Goal: Task Accomplishment & Management: Manage account settings

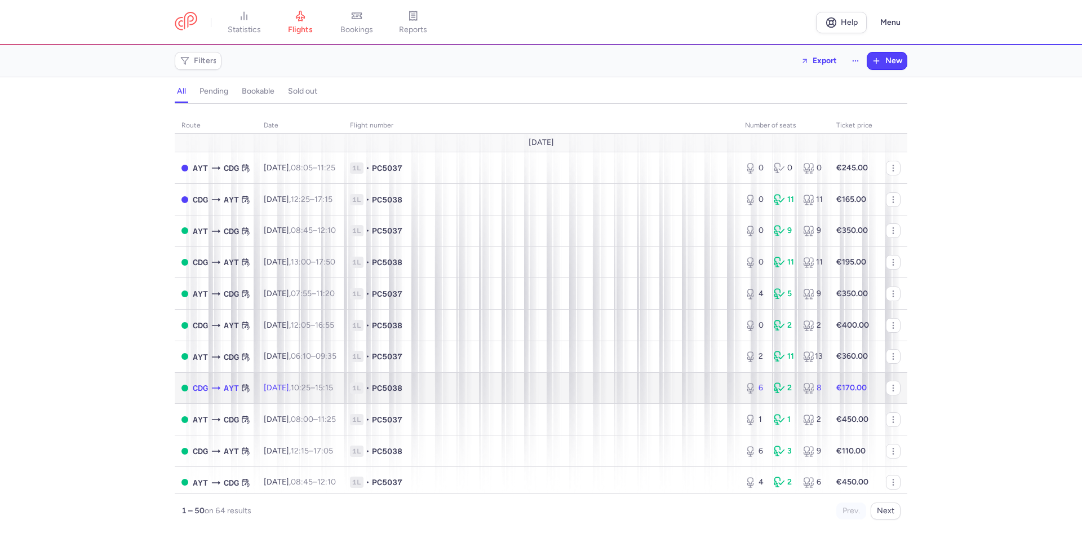
click at [311, 386] on time "10:25" at bounding box center [301, 388] width 20 height 10
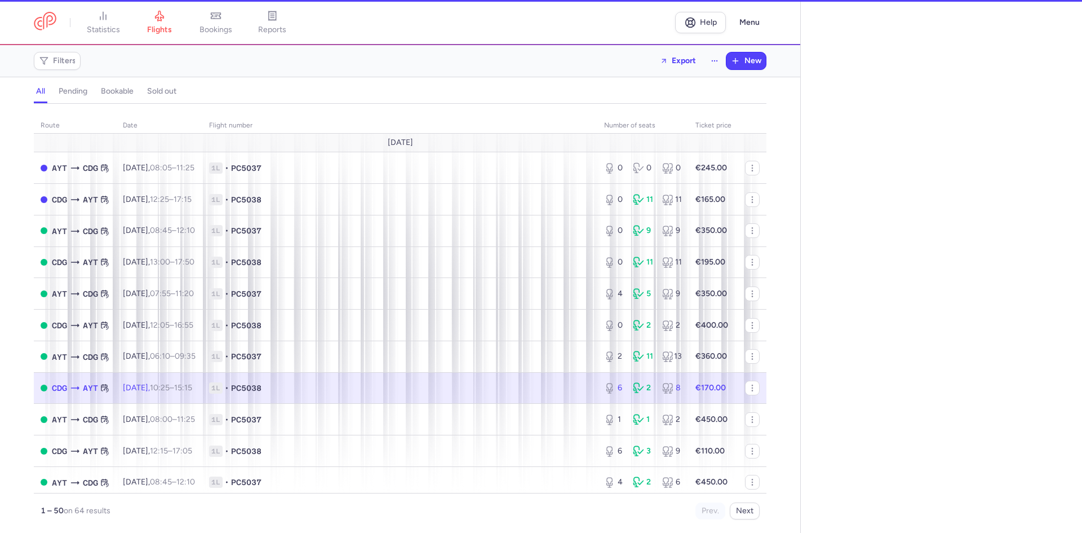
select select "hours"
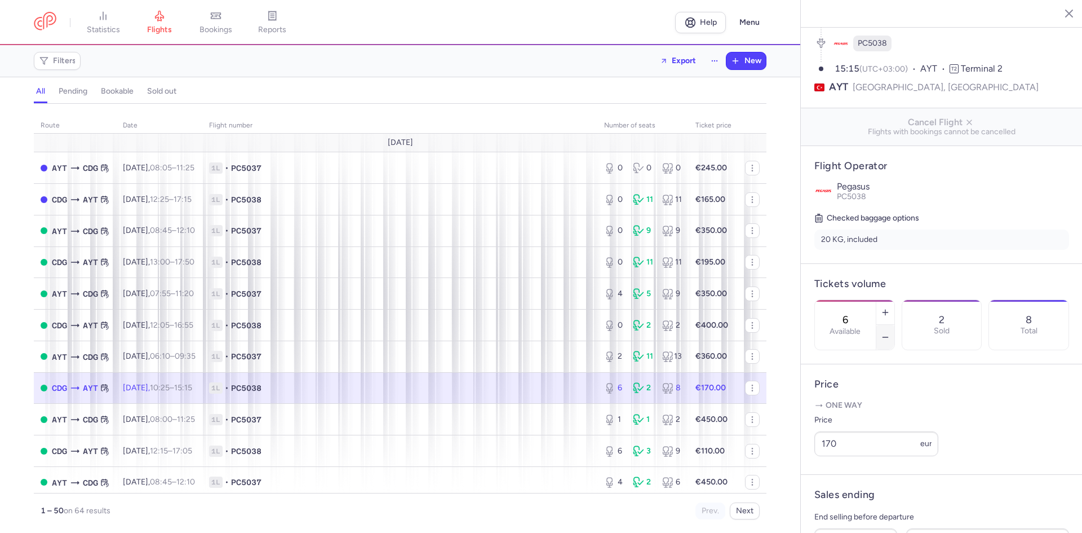
scroll to position [113, 0]
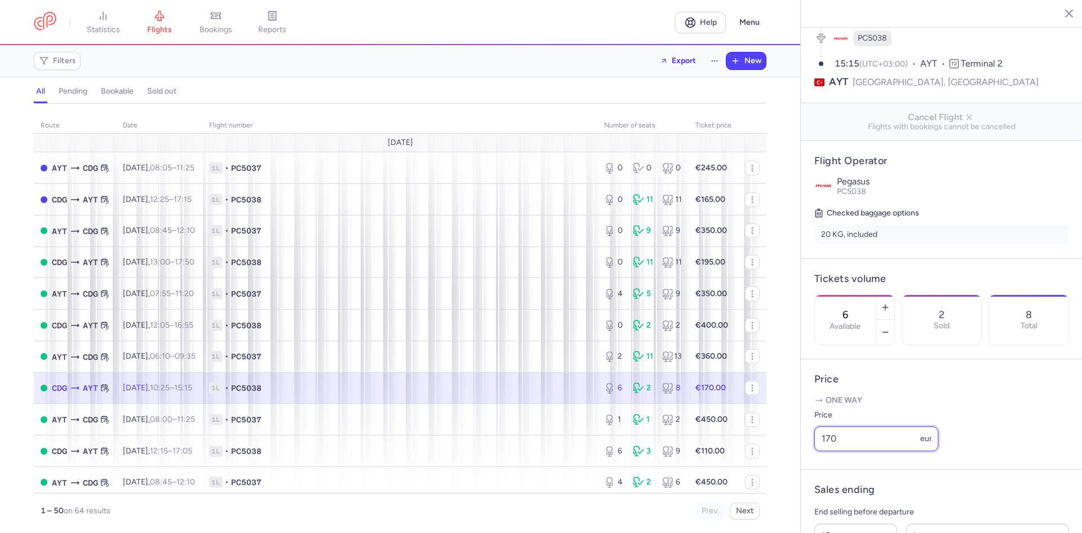
drag, startPoint x: 879, startPoint y: 450, endPoint x: 805, endPoint y: 439, distance: 74.7
click at [805, 439] on article "Price One way Price 170 eur" at bounding box center [942, 414] width 282 height 110
type input "155"
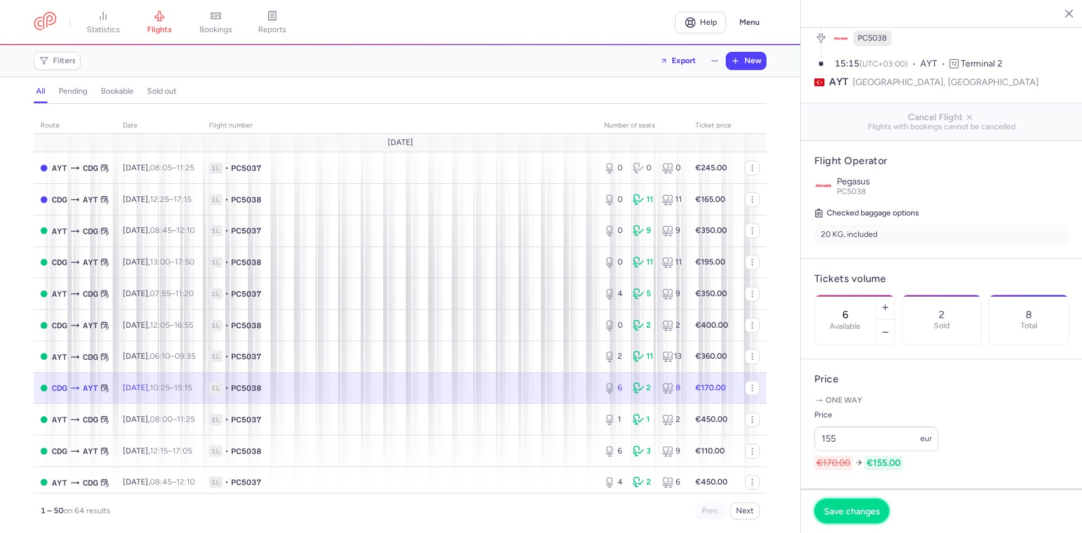
click at [873, 515] on span "Save changes" at bounding box center [852, 511] width 56 height 10
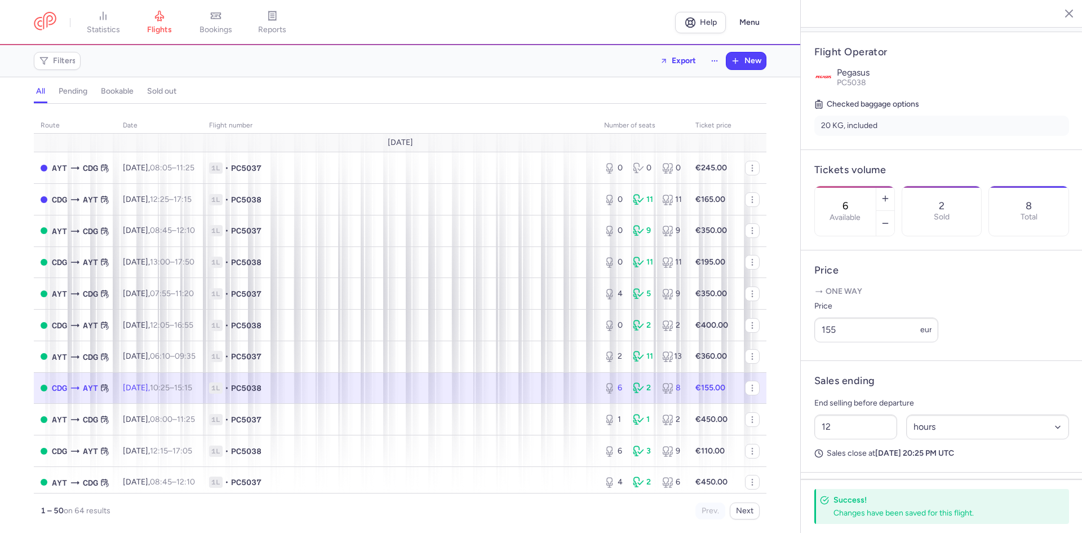
scroll to position [215, 0]
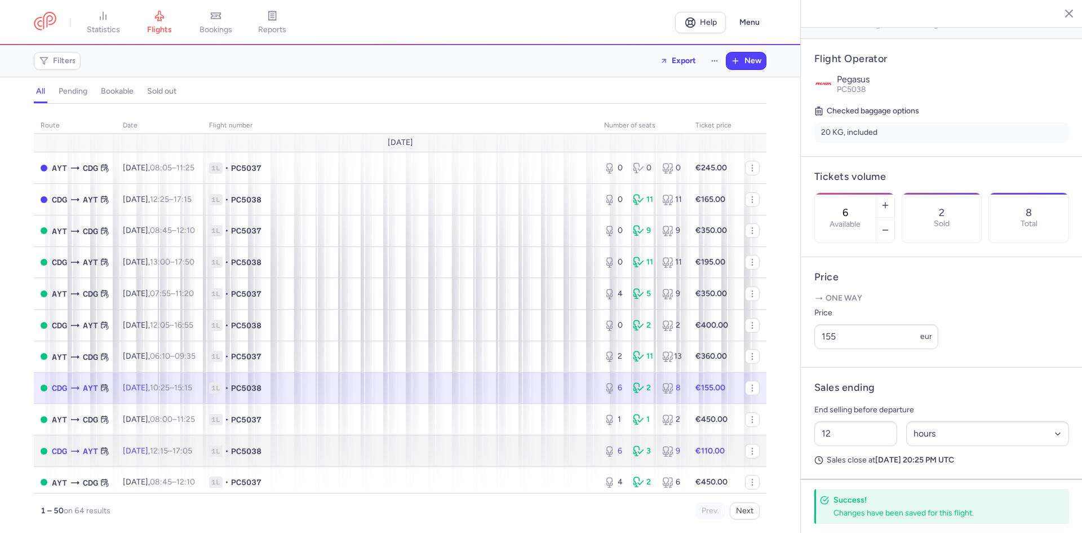
click at [308, 458] on td "1L • PC5038" at bounding box center [399, 451] width 395 height 32
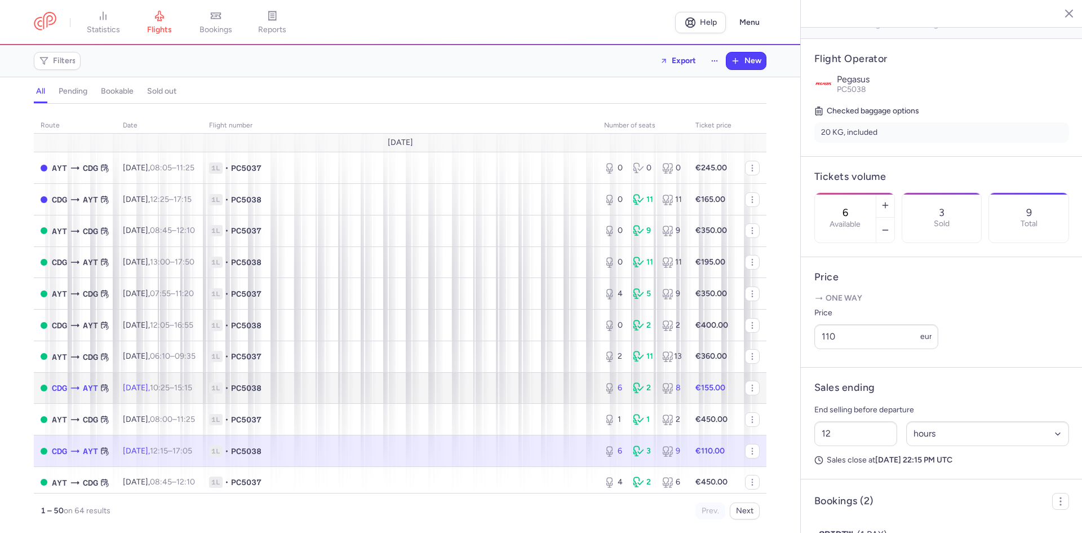
click at [322, 392] on span "1L • PC5038" at bounding box center [400, 387] width 382 height 11
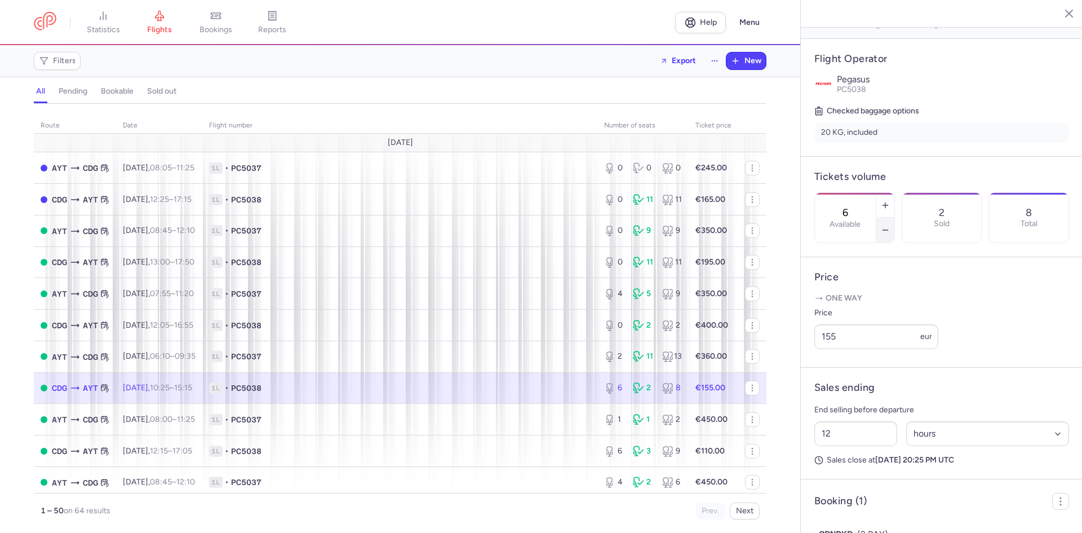
click at [890, 225] on icon "button" at bounding box center [885, 229] width 9 height 9
click at [845, 524] on footer "Save changes" at bounding box center [942, 510] width 282 height 43
click at [847, 515] on span "Save changes" at bounding box center [852, 511] width 56 height 10
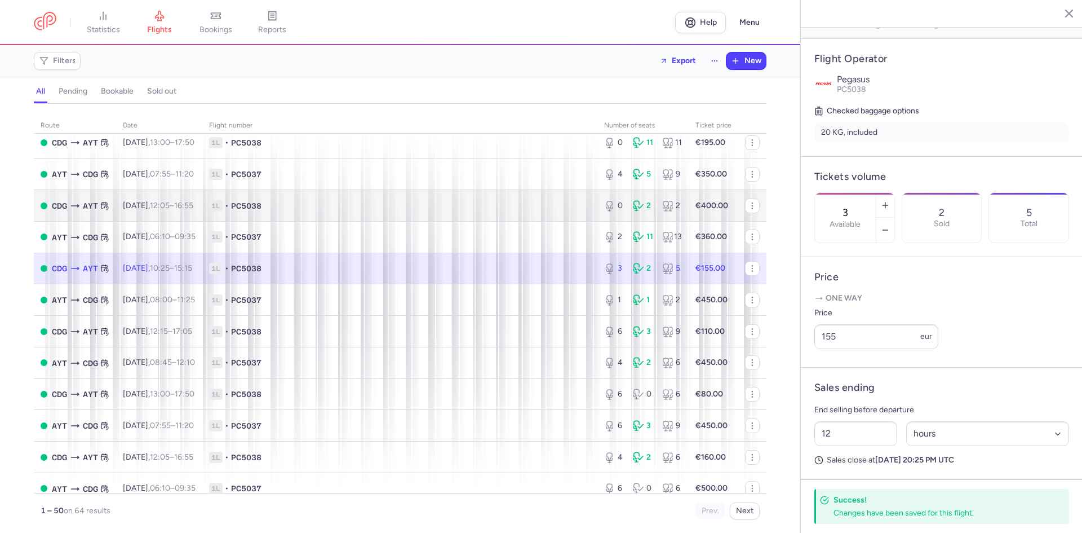
scroll to position [151, 0]
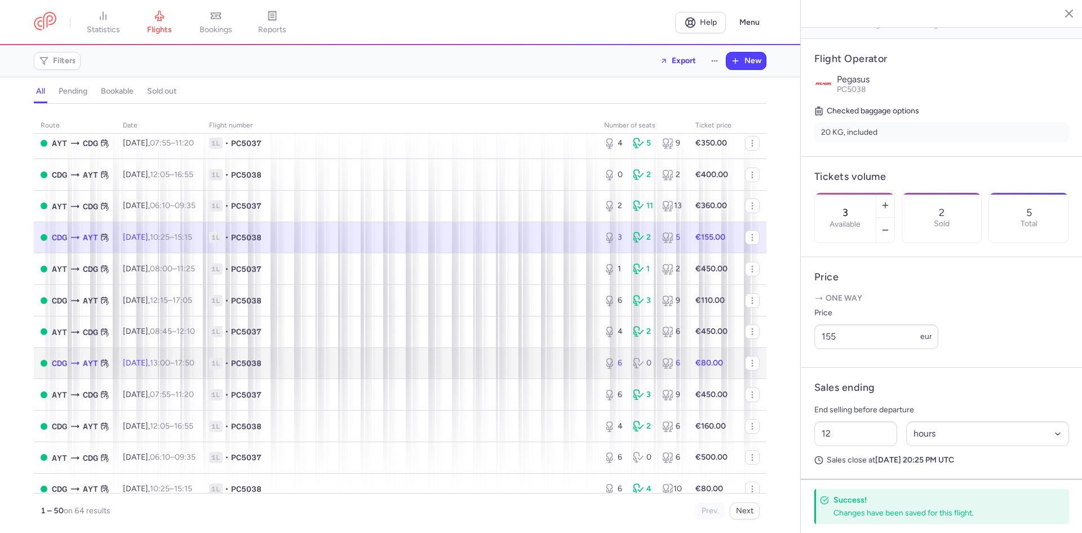
click at [304, 360] on span "1L • PC5038" at bounding box center [400, 362] width 382 height 11
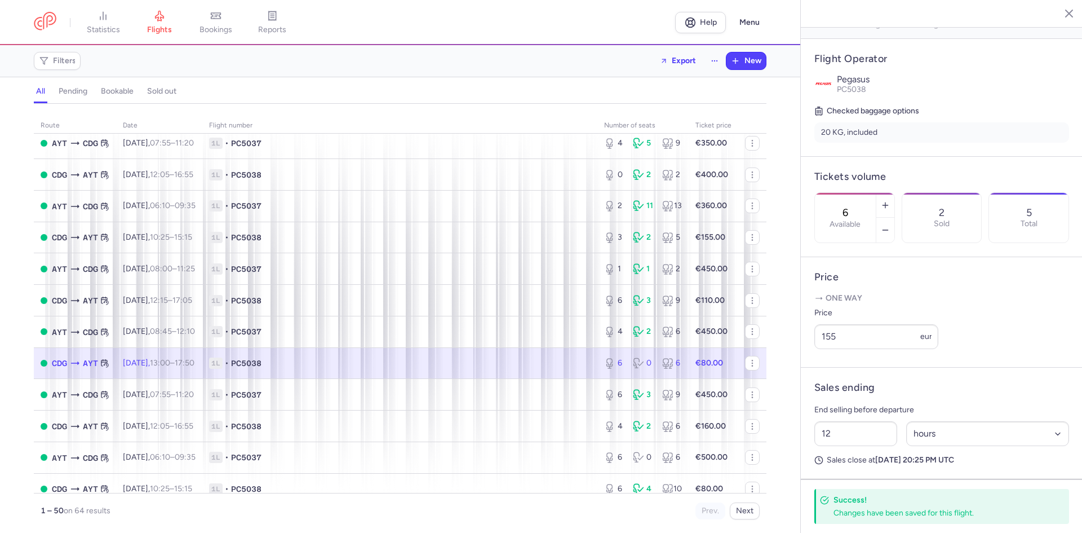
scroll to position [206, 0]
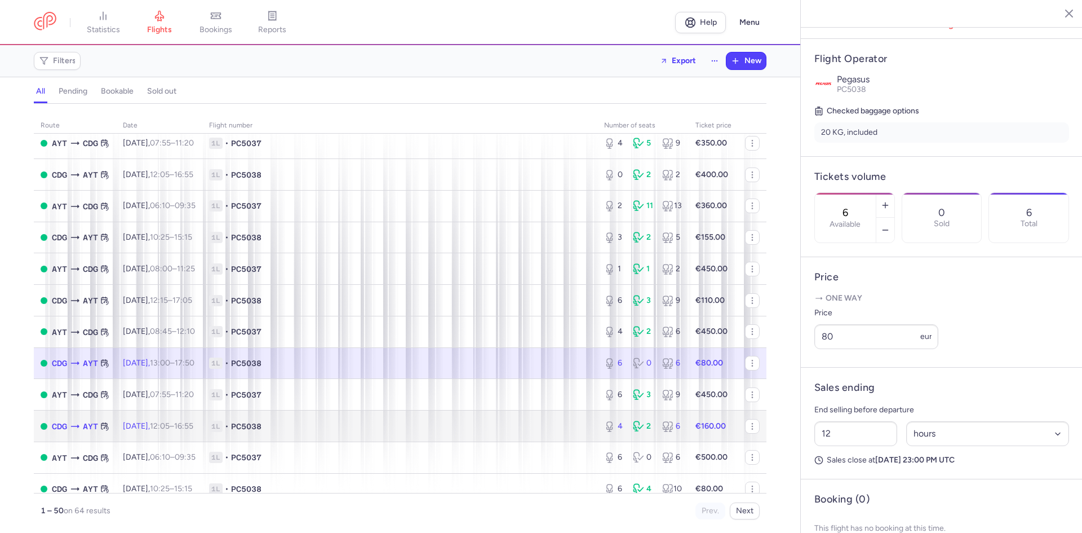
click at [400, 431] on span "1L • PC5038" at bounding box center [400, 426] width 382 height 11
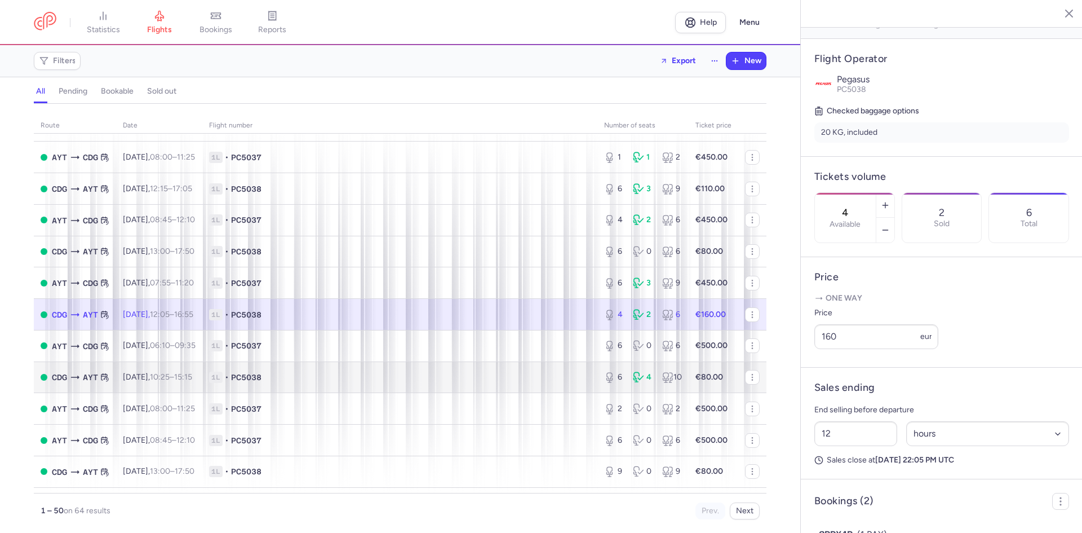
scroll to position [263, 0]
click at [298, 381] on span "1L • PC5038" at bounding box center [400, 375] width 382 height 11
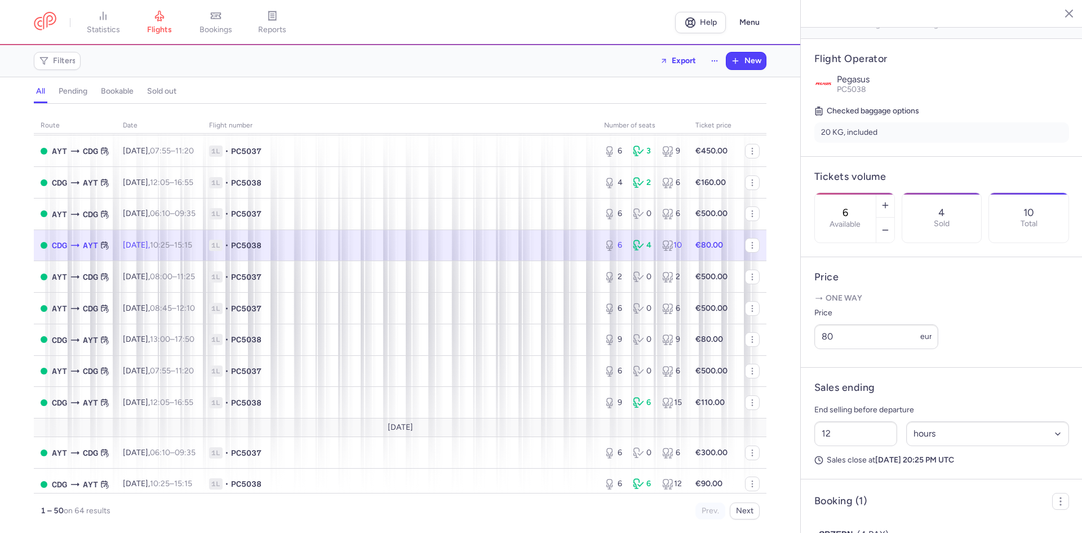
scroll to position [413, 0]
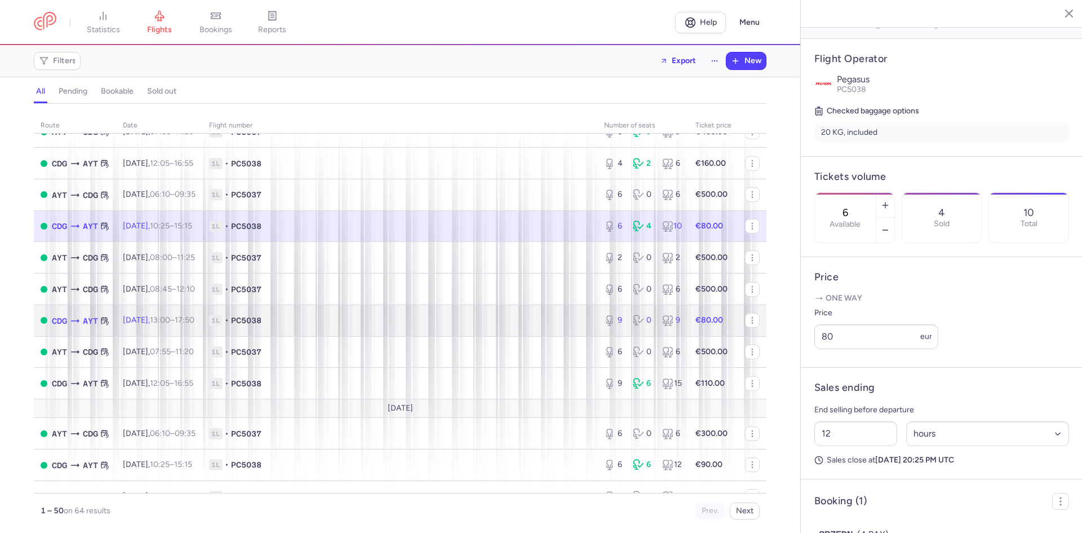
click at [330, 324] on span "1L • PC5038" at bounding box center [400, 320] width 382 height 11
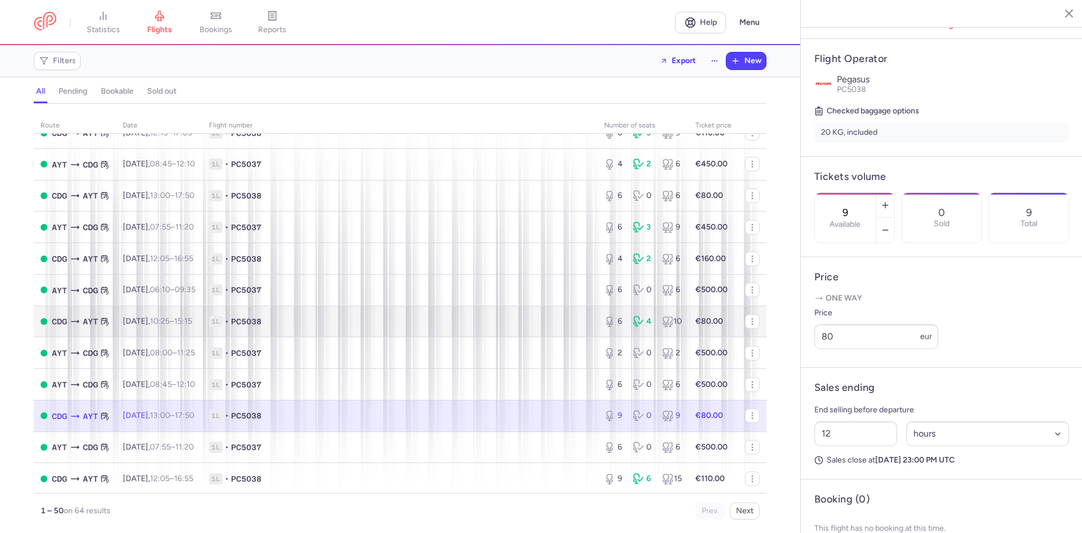
scroll to position [188, 0]
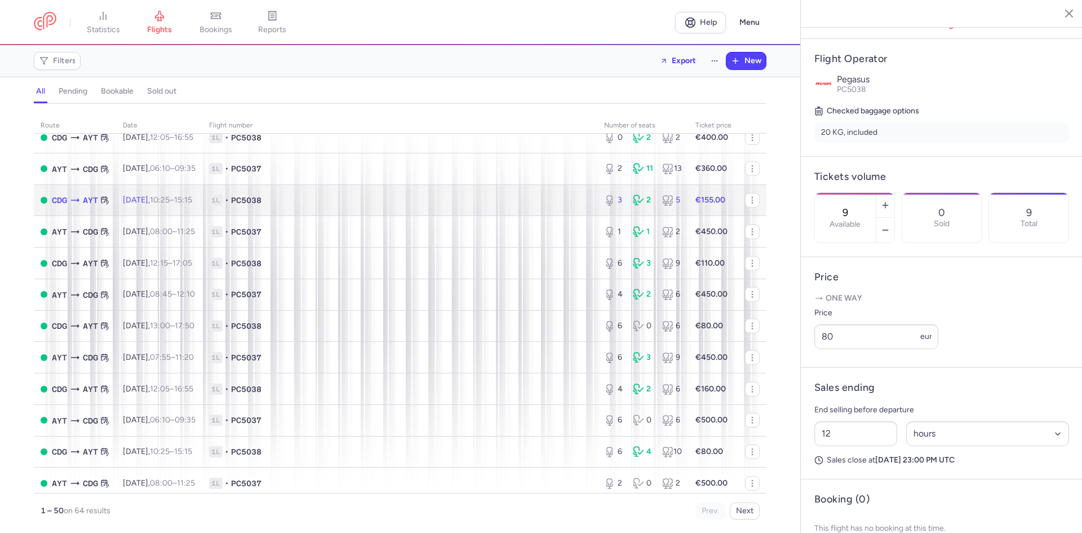
click at [327, 204] on span "1L • PC5038" at bounding box center [400, 199] width 382 height 11
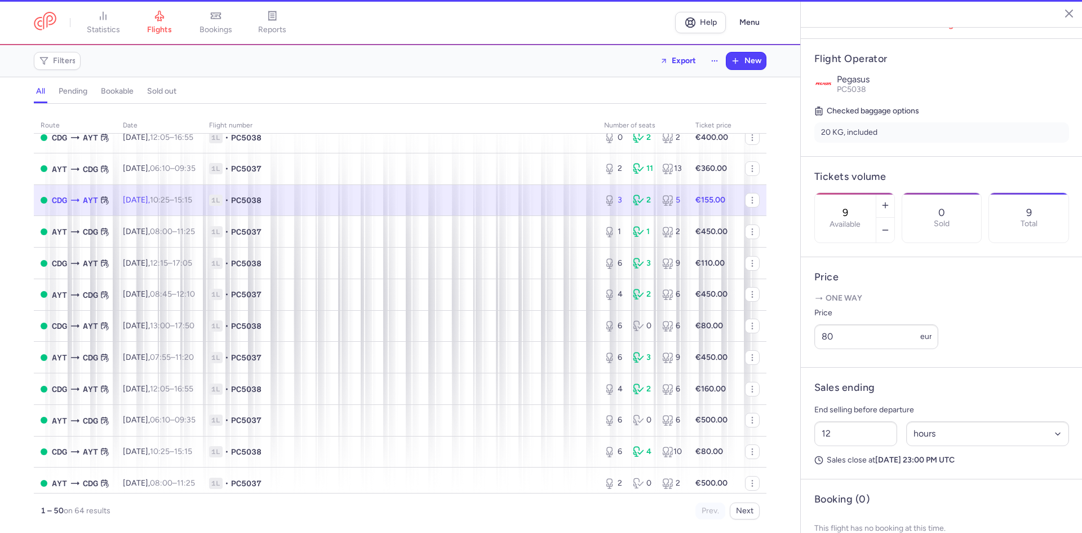
type input "3"
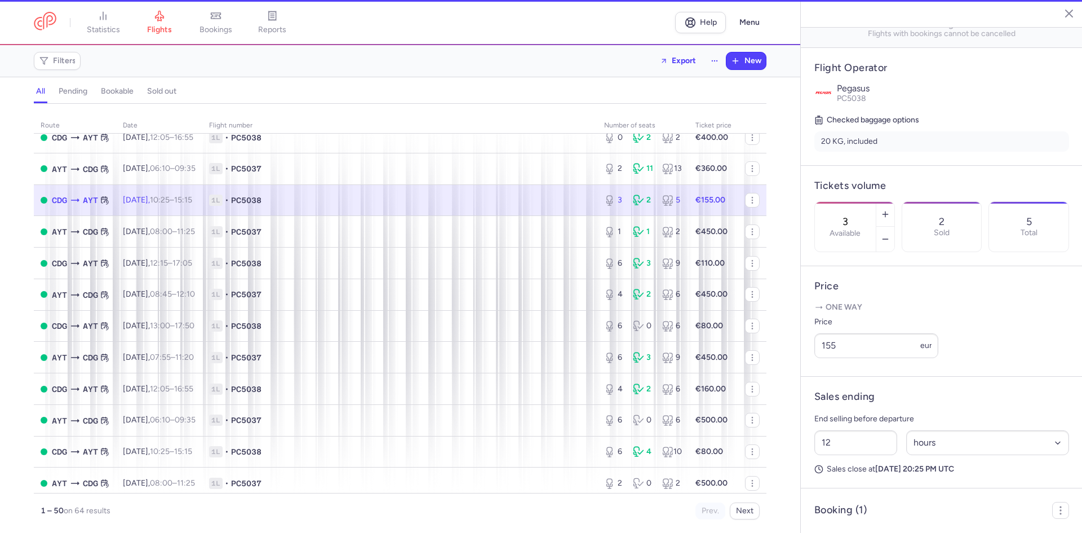
scroll to position [215, 0]
